Goal: Task Accomplishment & Management: Use online tool/utility

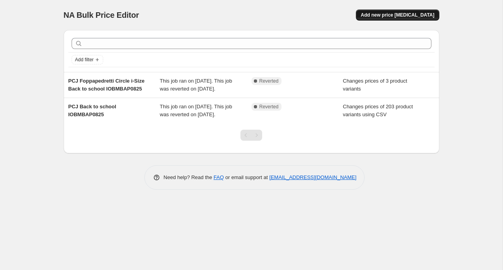
click at [385, 12] on span "Add new price [MEDICAL_DATA]" at bounding box center [398, 15] width 74 height 6
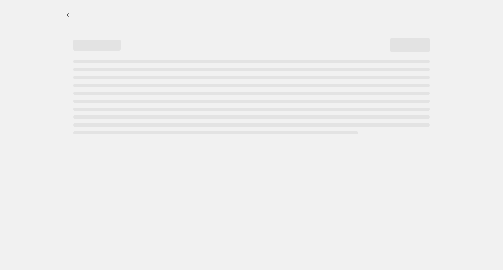
select select "percentage"
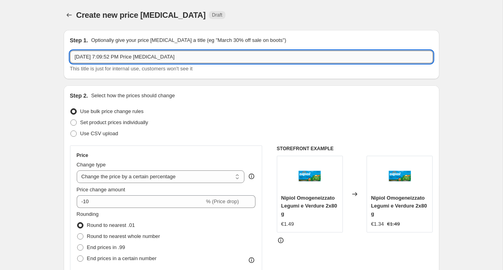
click at [144, 58] on input "[DATE] 7:09:52 PM Price [MEDICAL_DATA]" at bounding box center [251, 57] width 363 height 13
type input "PCJ Weekend della Mela IOBMBWE0625"
click at [80, 133] on label "Use CSV upload" at bounding box center [94, 133] width 48 height 11
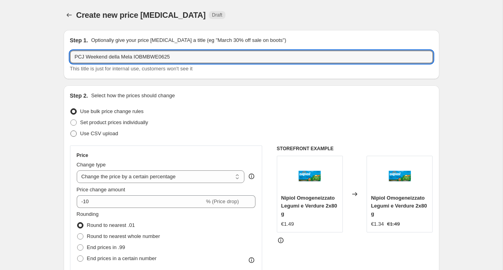
click at [71, 131] on input "Use CSV upload" at bounding box center [70, 131] width 0 height 0
radio input "true"
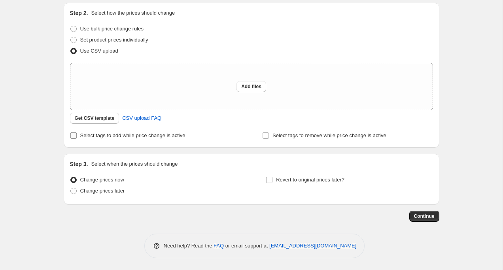
scroll to position [83, 0]
click at [108, 121] on span "Get CSV template" at bounding box center [95, 118] width 40 height 6
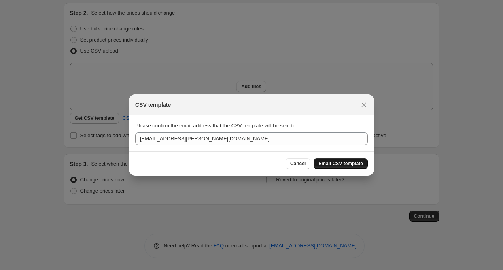
click at [335, 164] on span "Email CSV template" at bounding box center [341, 164] width 45 height 6
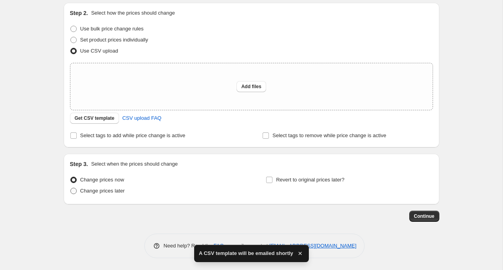
click at [113, 191] on span "Change prices later" at bounding box center [102, 191] width 45 height 6
click at [71, 188] on input "Change prices later" at bounding box center [70, 188] width 0 height 0
radio input "true"
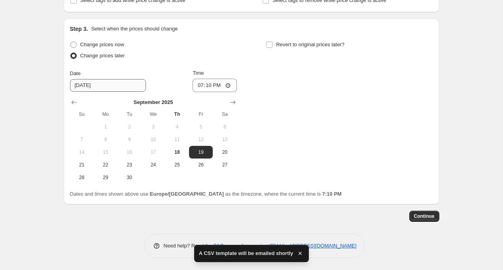
scroll to position [219, 0]
click at [80, 84] on input "[DATE]" at bounding box center [108, 85] width 76 height 13
click at [77, 84] on input "[DATE]" at bounding box center [108, 85] width 76 height 13
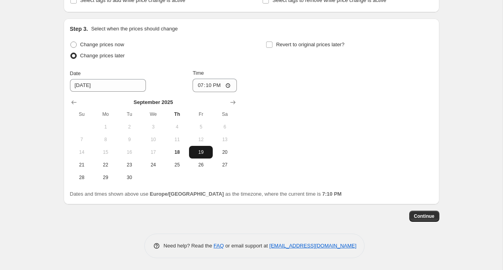
click at [205, 153] on span "19" at bounding box center [200, 152] width 17 height 6
click at [210, 85] on input "19:10" at bounding box center [215, 85] width 44 height 13
click at [219, 86] on input "13:10" at bounding box center [215, 85] width 44 height 13
click at [228, 87] on input "13:00" at bounding box center [215, 85] width 44 height 13
type input "01:00"
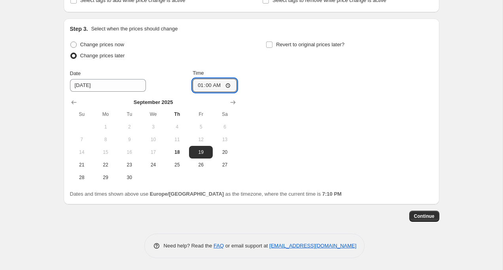
click at [264, 102] on div "Change prices now Change prices later Date [DATE] Time 01:00 [DATE] Su Mo Tu We…" at bounding box center [251, 111] width 363 height 145
click at [208, 89] on input "01:00" at bounding box center [215, 85] width 44 height 13
click at [284, 137] on div "Change prices now Change prices later Date [DATE] Time 01:00 [DATE] Su Mo Tu We…" at bounding box center [251, 111] width 363 height 145
click at [305, 42] on span "Revert to original prices later?" at bounding box center [310, 45] width 68 height 6
click at [273, 42] on input "Revert to original prices later?" at bounding box center [269, 45] width 6 height 6
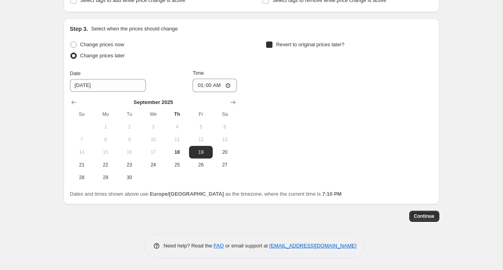
checkbox input "true"
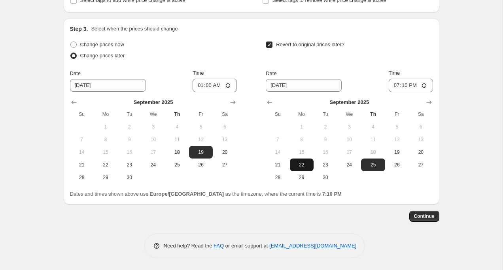
click at [303, 168] on span "22" at bounding box center [301, 165] width 17 height 6
type input "[DATE]"
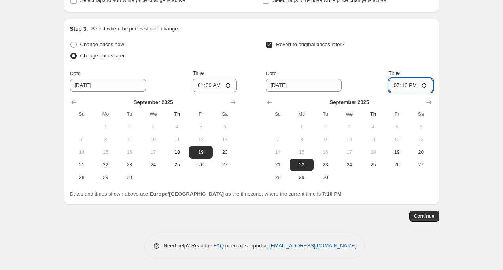
click at [406, 86] on input "19:10" at bounding box center [411, 85] width 44 height 13
click at [417, 84] on input "12:10" at bounding box center [411, 85] width 44 height 13
type input "12:59"
click at [379, 76] on div "Date [DATE] Time 12:59" at bounding box center [349, 80] width 167 height 23
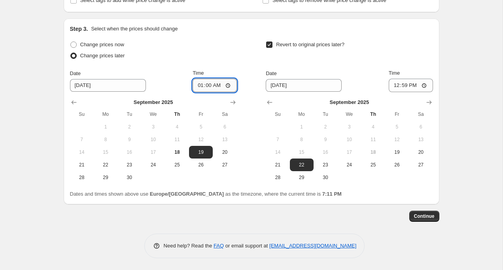
click at [212, 86] on input "01:00" at bounding box center [215, 85] width 44 height 13
type input "01:00"
click at [235, 66] on div "Change prices now Change prices later Date [DATE] Time 01:00 [DATE] Su Mo Tu We…" at bounding box center [153, 111] width 167 height 145
click at [212, 89] on input "01:00" at bounding box center [215, 85] width 44 height 13
type input "00:00"
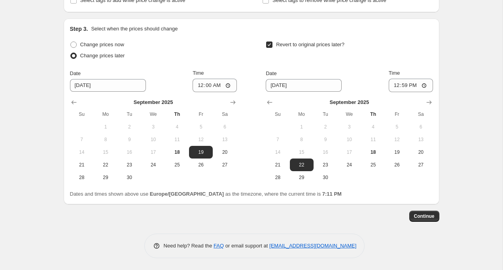
click at [227, 71] on div "Time" at bounding box center [215, 73] width 44 height 8
click at [405, 85] on input "12:59" at bounding box center [411, 85] width 44 height 13
type input "23:59"
click at [426, 63] on div "Revert to original prices later? Date [DATE] Time 23:59 [DATE] Su Mo Tu We Th F…" at bounding box center [349, 111] width 167 height 145
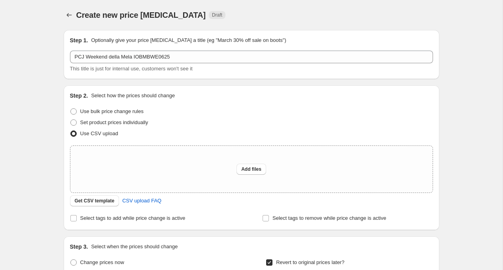
scroll to position [0, 0]
click at [249, 168] on span "Add files" at bounding box center [251, 169] width 20 height 6
type input "C:\fakepath\pcj_iobmbwe0625 - csv_template_user_45958.csv"
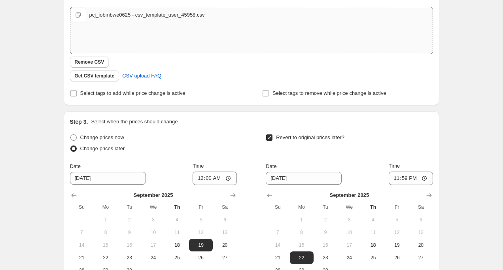
scroll to position [143, 0]
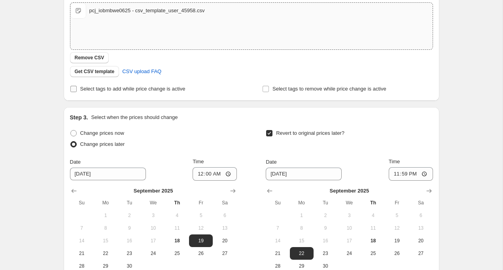
click at [137, 92] on span "Select tags to add while price change is active" at bounding box center [132, 89] width 105 height 8
click at [77, 92] on input "Select tags to add while price change is active" at bounding box center [73, 89] width 6 height 6
checkbox input "true"
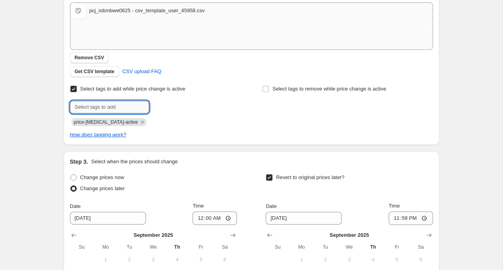
click at [133, 103] on input "text" at bounding box center [109, 107] width 79 height 13
click at [139, 120] on icon "Remove price-change-job-active" at bounding box center [142, 122] width 7 height 7
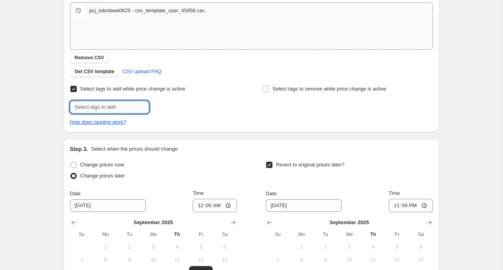
click at [128, 109] on input "text" at bounding box center [109, 107] width 79 height 13
type input "IOBMBWE0625"
click at [190, 104] on span "IOBMBWE0625" at bounding box center [183, 107] width 34 height 6
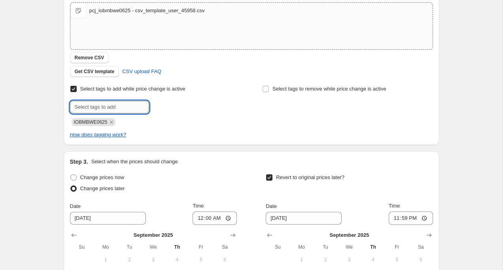
click at [87, 112] on input "text" at bounding box center [109, 107] width 79 height 13
type input "volantino"
click at [165, 105] on b "Add" at bounding box center [160, 107] width 9 height 6
drag, startPoint x: 266, startPoint y: 88, endPoint x: 248, endPoint y: 101, distance: 22.2
click at [248, 101] on div "Select tags to add while price change is active Submit IOBMBWE0625 volantino Se…" at bounding box center [251, 105] width 363 height 43
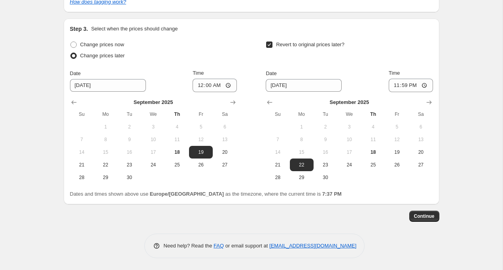
scroll to position [277, 0]
click at [431, 220] on button "Continue" at bounding box center [425, 216] width 30 height 11
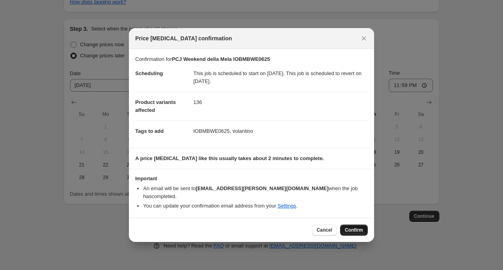
click at [350, 225] on button "Confirm" at bounding box center [354, 230] width 28 height 11
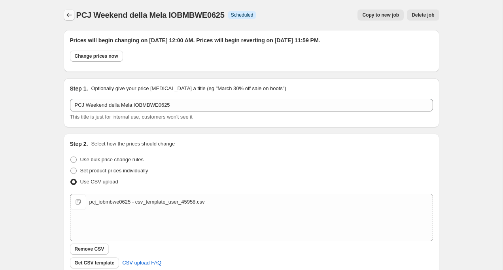
click at [69, 19] on button "Price change jobs" at bounding box center [69, 14] width 11 height 11
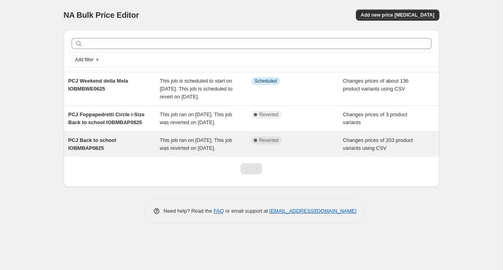
click at [303, 152] on div "Complete Reverted" at bounding box center [298, 145] width 92 height 16
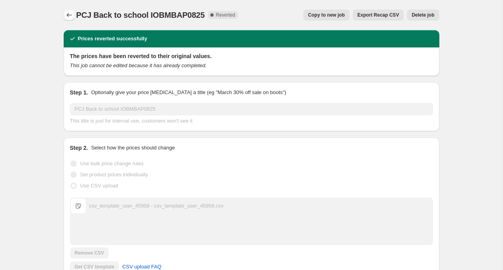
click at [73, 14] on icon "Price change jobs" at bounding box center [69, 15] width 8 height 8
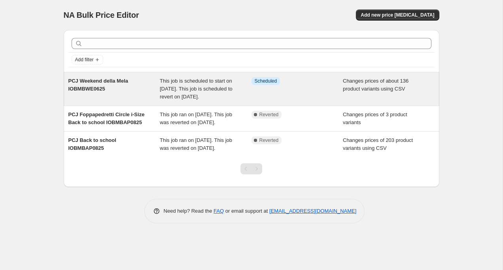
click at [152, 92] on div "PCJ Weekend della Mela IOBMBWE0625" at bounding box center [114, 89] width 92 height 24
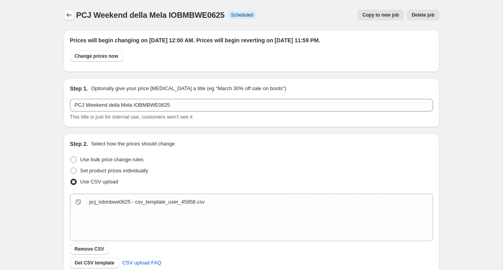
click at [72, 15] on icon "Price change jobs" at bounding box center [69, 15] width 8 height 8
